Goal: Task Accomplishment & Management: Manage account settings

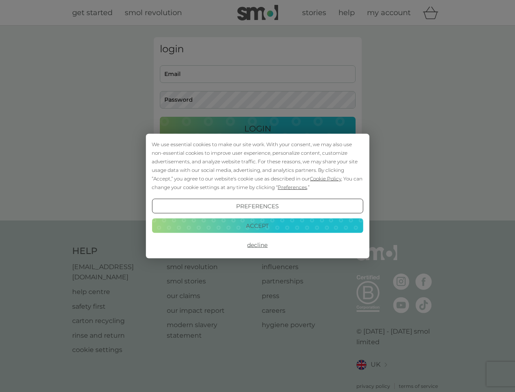
click at [326, 178] on span "Cookie Policy" at bounding box center [325, 178] width 31 height 6
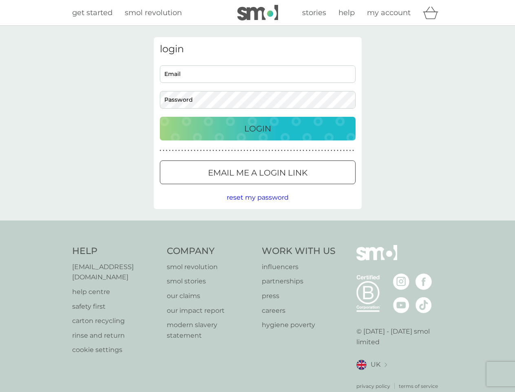
click at [292, 187] on div "login Email Password Login ● ● ● ● ● ● ● ● ● ● ● ● ● ● ● ● ● ● ● ● ● ● ● ● ● ● …" at bounding box center [258, 123] width 208 height 172
click at [257, 206] on div "login Email Password Login ● ● ● ● ● ● ● ● ● ● ● ● ● ● ● ● ● ● ● ● ● ● ● ● ● ● …" at bounding box center [258, 123] width 208 height 172
click at [257, 245] on div "Help [EMAIL_ADDRESS][DOMAIN_NAME] help centre safety first carton recycling rin…" at bounding box center [257, 317] width 371 height 145
click at [257, 225] on div "Help [EMAIL_ADDRESS][DOMAIN_NAME] help centre safety first carton recycling rin…" at bounding box center [257, 317] width 515 height 194
